Goal: Check status: Check status

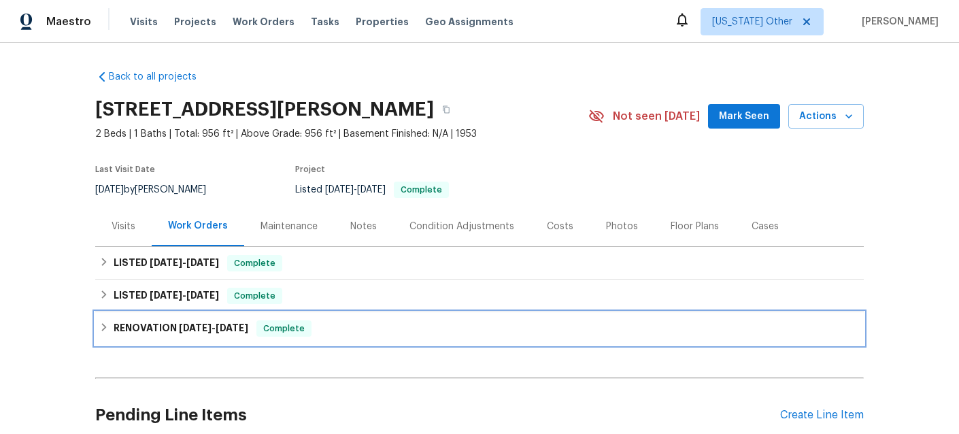
click at [205, 324] on span "[DATE]" at bounding box center [195, 328] width 33 height 10
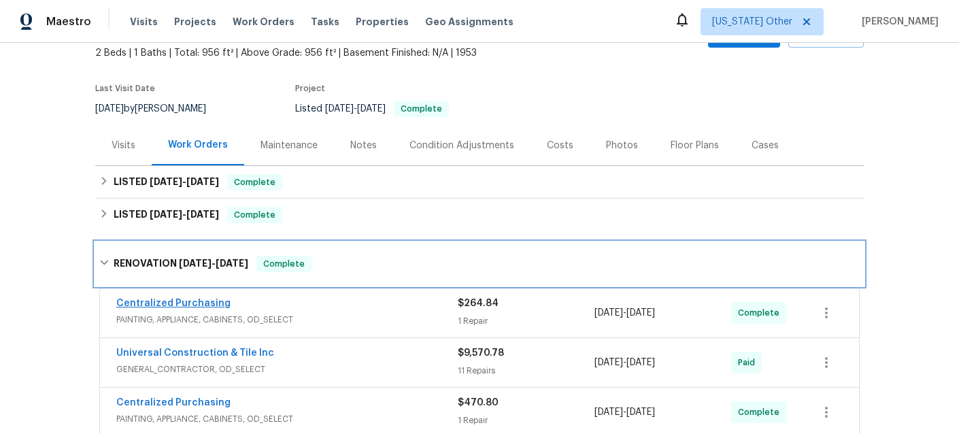
scroll to position [69, 0]
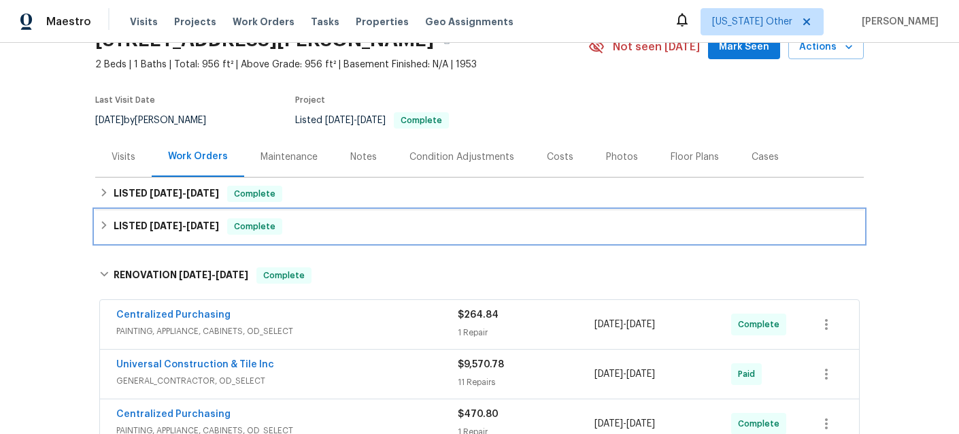
click at [163, 229] on span "[DATE]" at bounding box center [166, 226] width 33 height 10
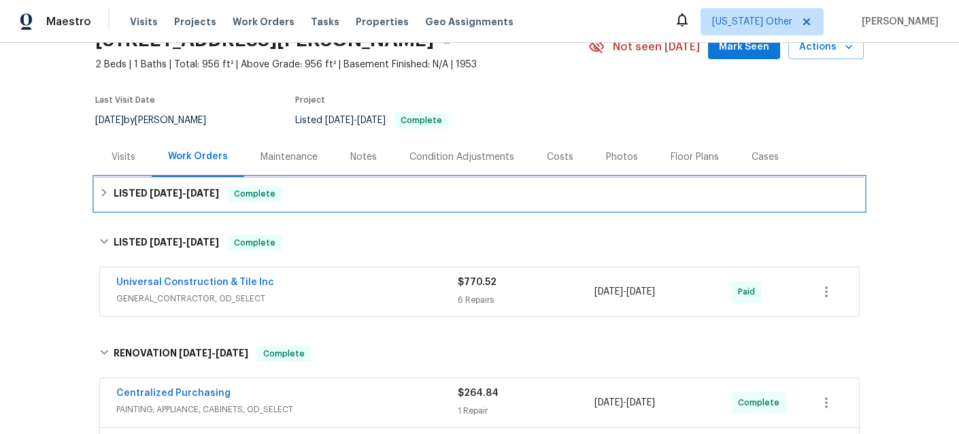
click at [176, 196] on span "[DATE]" at bounding box center [166, 193] width 33 height 10
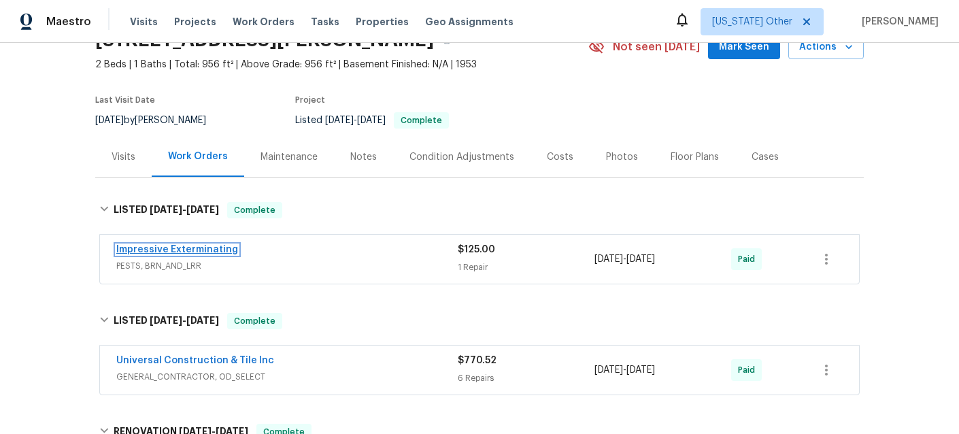
click at [215, 249] on link "Impressive Exterminating" at bounding box center [177, 250] width 122 height 10
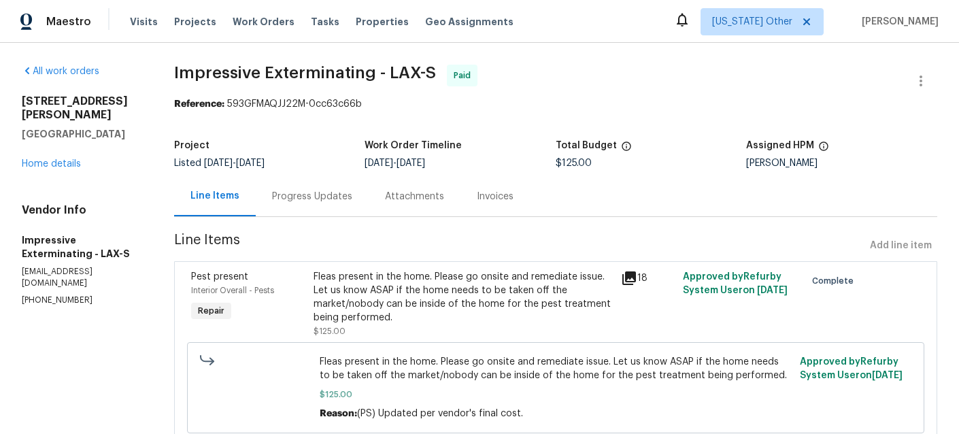
click at [631, 273] on icon at bounding box center [629, 278] width 14 height 14
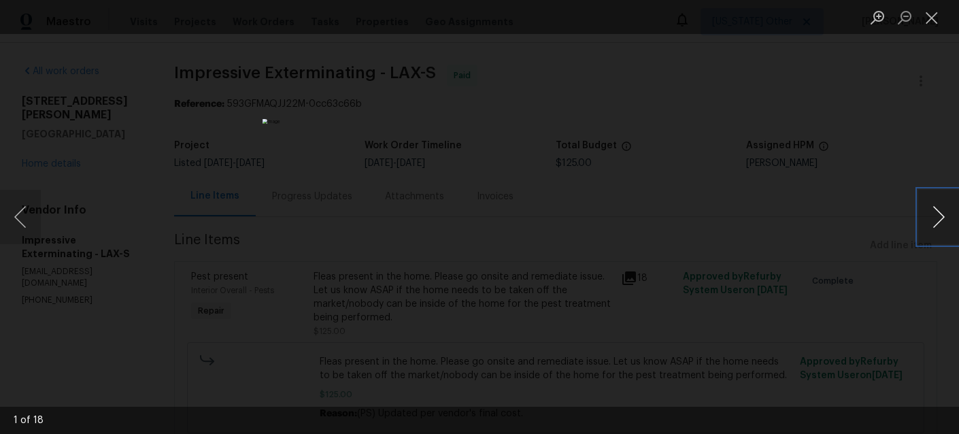
click at [932, 218] on button "Next image" at bounding box center [938, 217] width 41 height 54
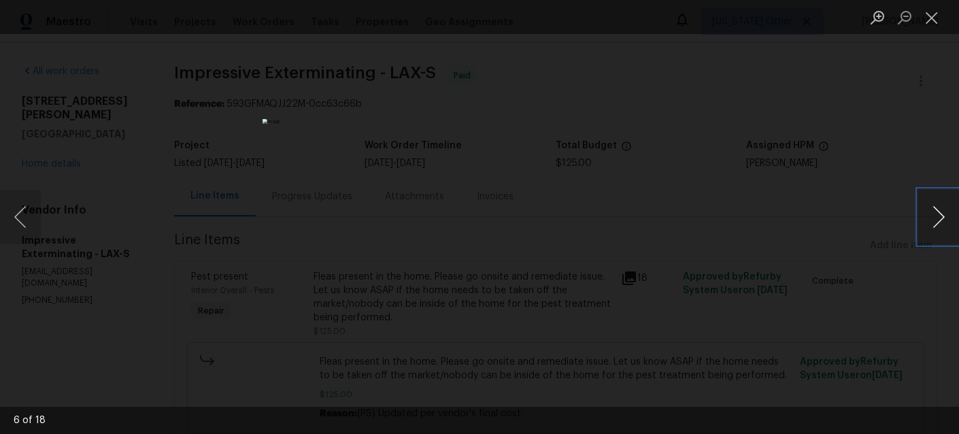
click at [932, 218] on button "Next image" at bounding box center [938, 217] width 41 height 54
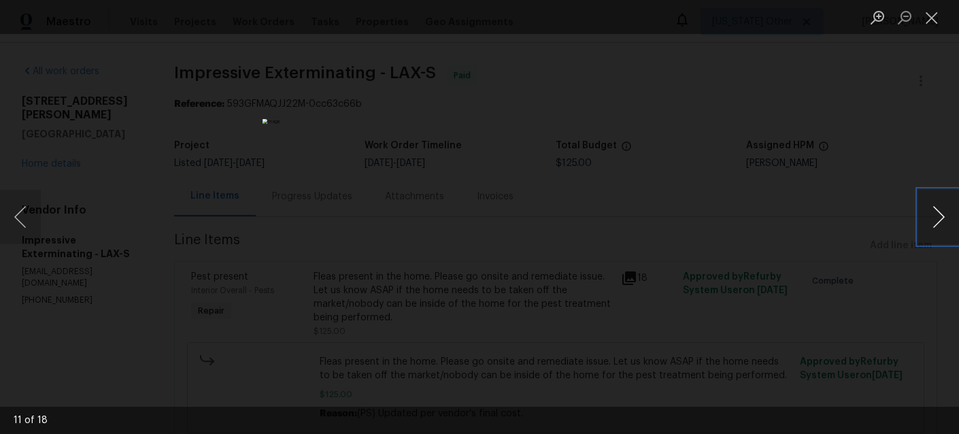
click at [932, 218] on button "Next image" at bounding box center [938, 217] width 41 height 54
click at [930, 218] on button "Next image" at bounding box center [938, 217] width 41 height 54
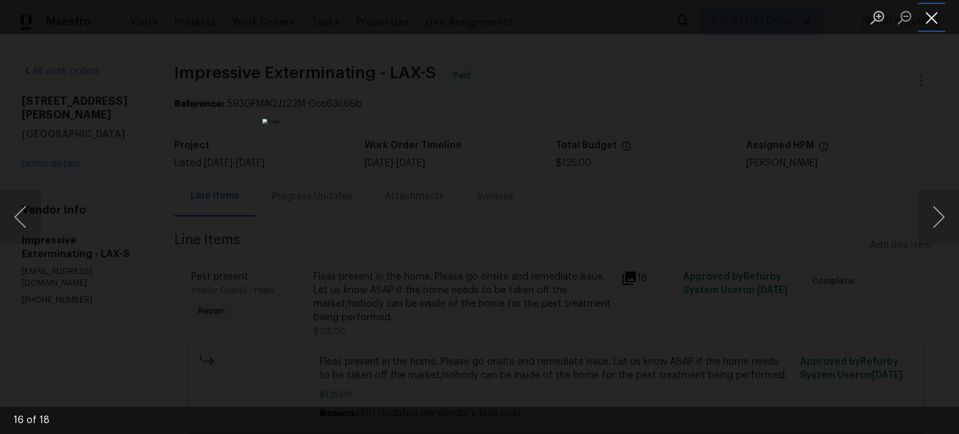
click at [928, 12] on button "Close lightbox" at bounding box center [931, 17] width 27 height 24
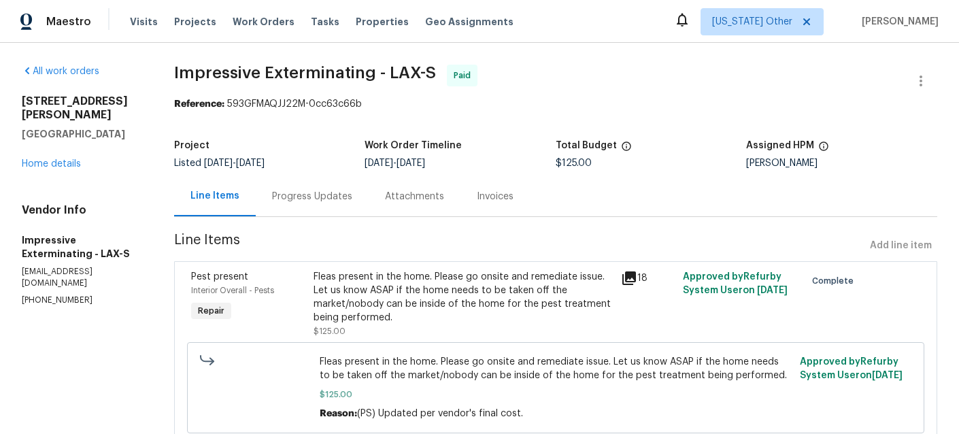
scroll to position [51, 0]
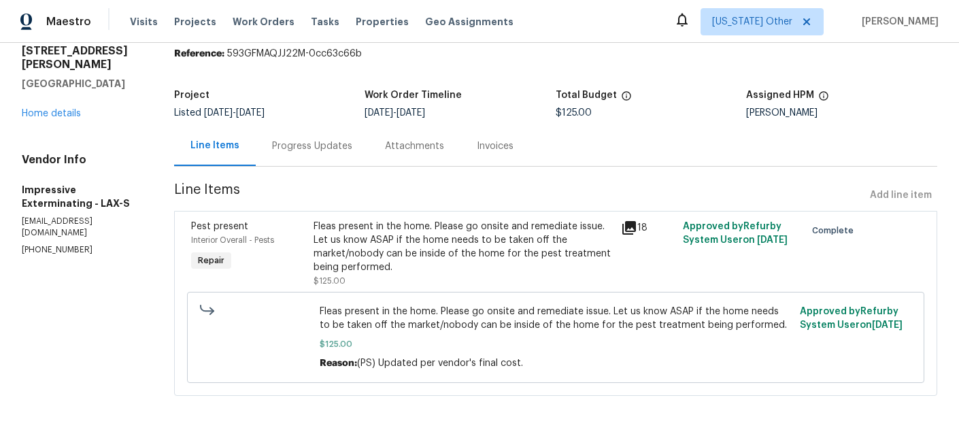
click at [285, 141] on div "Progress Updates" at bounding box center [312, 146] width 80 height 14
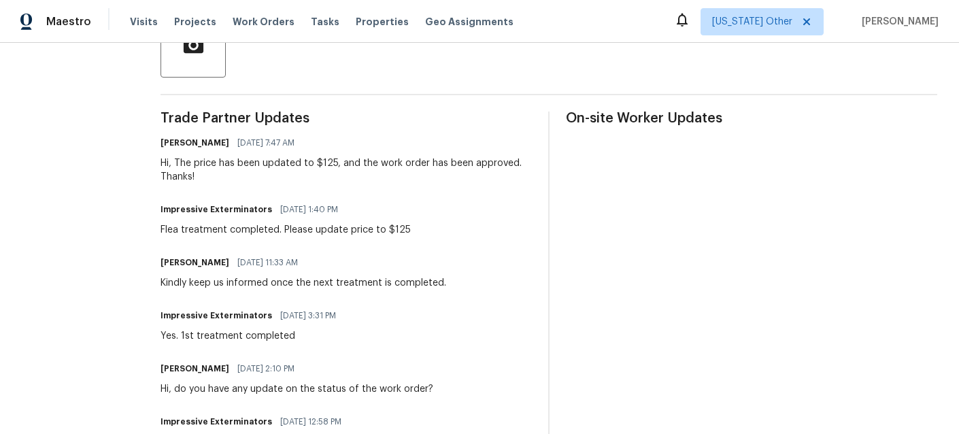
scroll to position [341, 0]
